Goal: Task Accomplishment & Management: Manage account settings

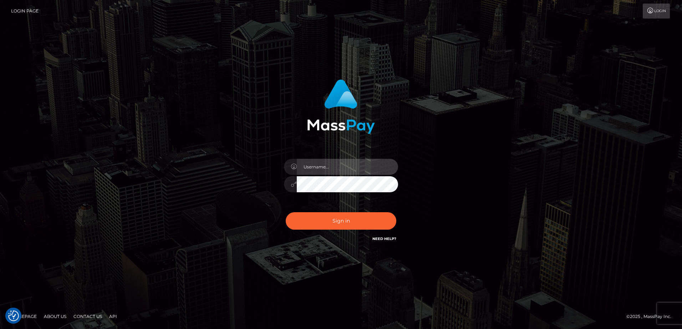
type input "Dan"
click at [174, 151] on div "Dan Sign in" at bounding box center [341, 164] width 406 height 181
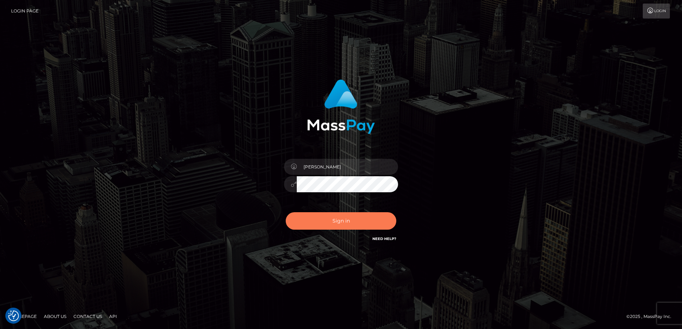
click at [326, 226] on button "Sign in" at bounding box center [341, 220] width 111 height 17
click at [231, 215] on div "Dan Sign in" at bounding box center [341, 164] width 406 height 181
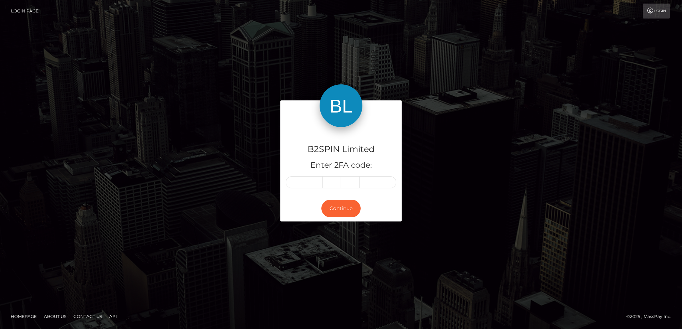
drag, startPoint x: 113, startPoint y: 240, endPoint x: 138, endPoint y: 234, distance: 25.6
click at [113, 240] on div "B2SPIN Limited Enter 2FA code: Continue" at bounding box center [341, 164] width 682 height 235
click at [292, 183] on input "text" at bounding box center [295, 182] width 19 height 12
type input "9"
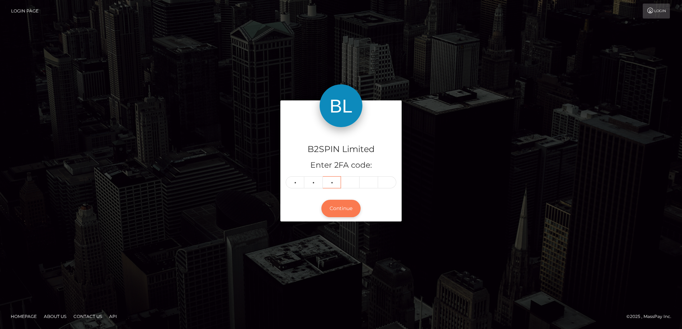
type input "9"
type input "8"
type input "4"
type input "6"
click at [192, 187] on div "B2SPIN Limited Enter 2FA code: 9 9 9 8 4 6 999846 Continue" at bounding box center [341, 165] width 406 height 128
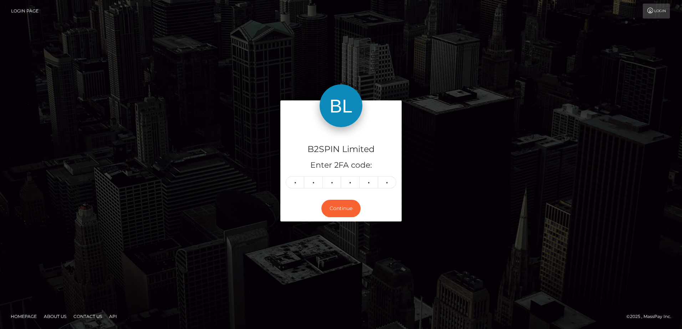
drag, startPoint x: 185, startPoint y: 190, endPoint x: 274, endPoint y: 264, distance: 115.1
click at [185, 191] on div "B2SPIN Limited Enter 2FA code: 9 9 9 8 4 6 999846 Continue" at bounding box center [341, 165] width 406 height 128
click at [200, 197] on div "B2SPIN Limited Enter 2FA code: 9 9 9 8 4 6 999846 Continue" at bounding box center [341, 165] width 406 height 128
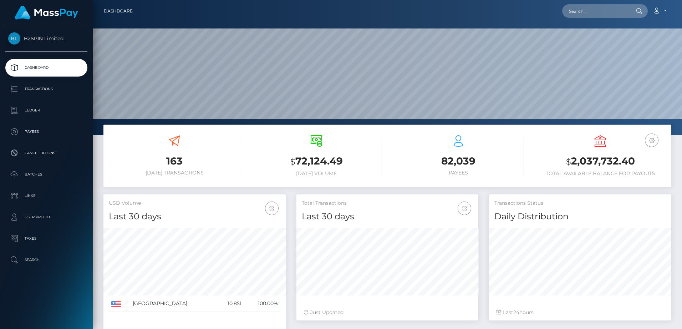
scroll to position [127, 182]
drag, startPoint x: 178, startPoint y: 141, endPoint x: 279, endPoint y: 142, distance: 100.9
click at [178, 141] on icon at bounding box center [174, 140] width 11 height 11
drag, startPoint x: 581, startPoint y: 147, endPoint x: 586, endPoint y: 160, distance: 14.2
click at [581, 148] on div "USD Balance $ 2,037,732.40 Total Available Balance for Payouts" at bounding box center [599, 155] width 131 height 41
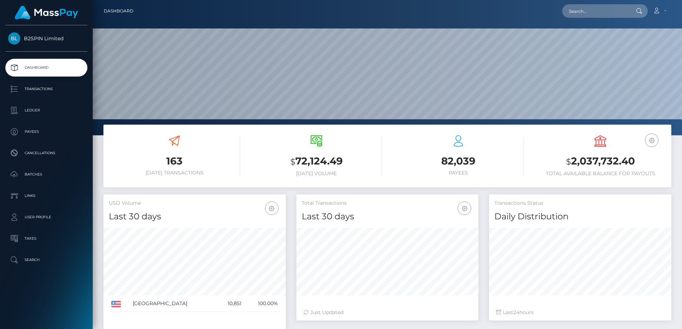
click at [586, 160] on h3 "$ 2,037,732.40" at bounding box center [599, 161] width 131 height 15
copy h3 "2,037,732.40"
